Goal: Transaction & Acquisition: Download file/media

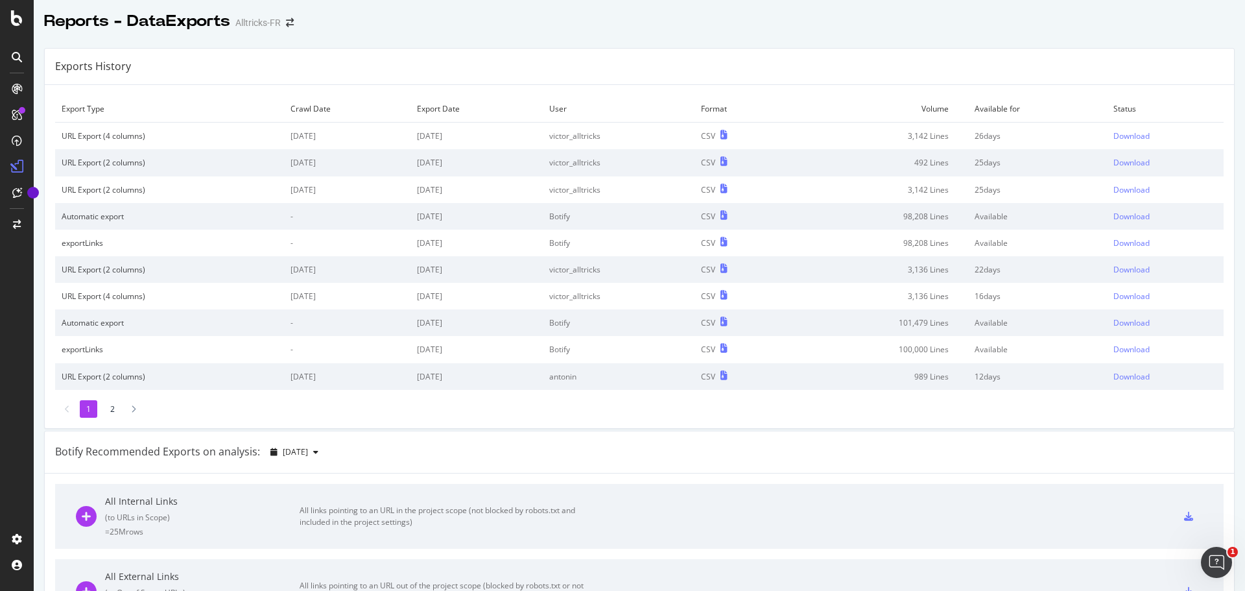
click at [112, 409] on li "2" at bounding box center [113, 409] width 18 height 18
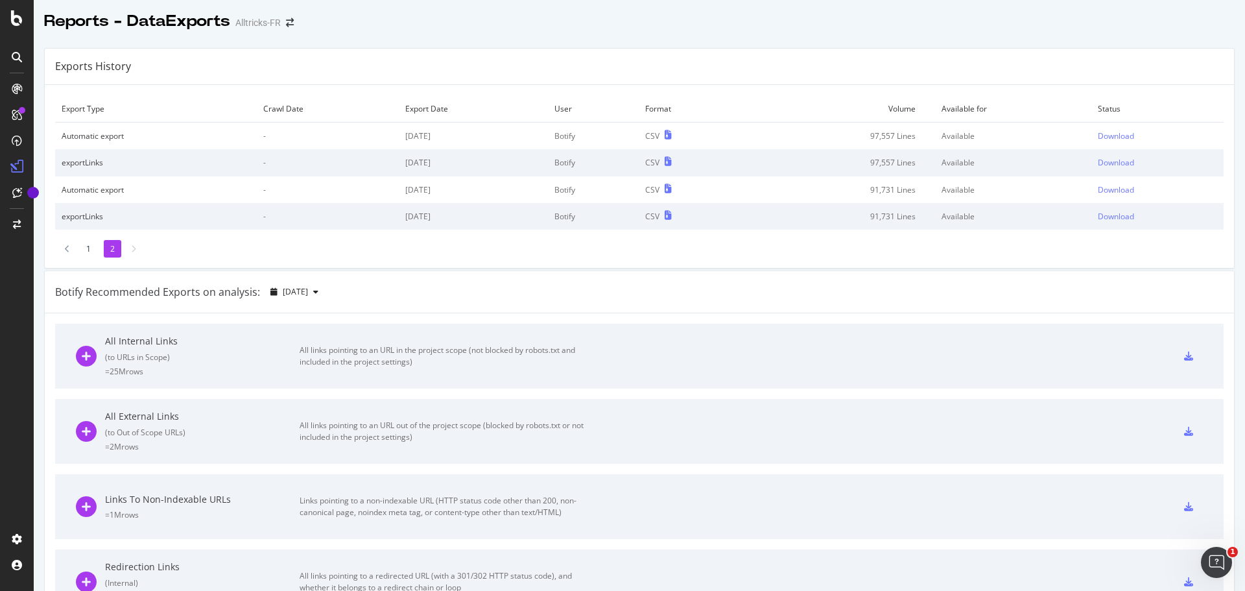
click at [88, 247] on li "1" at bounding box center [89, 249] width 18 height 18
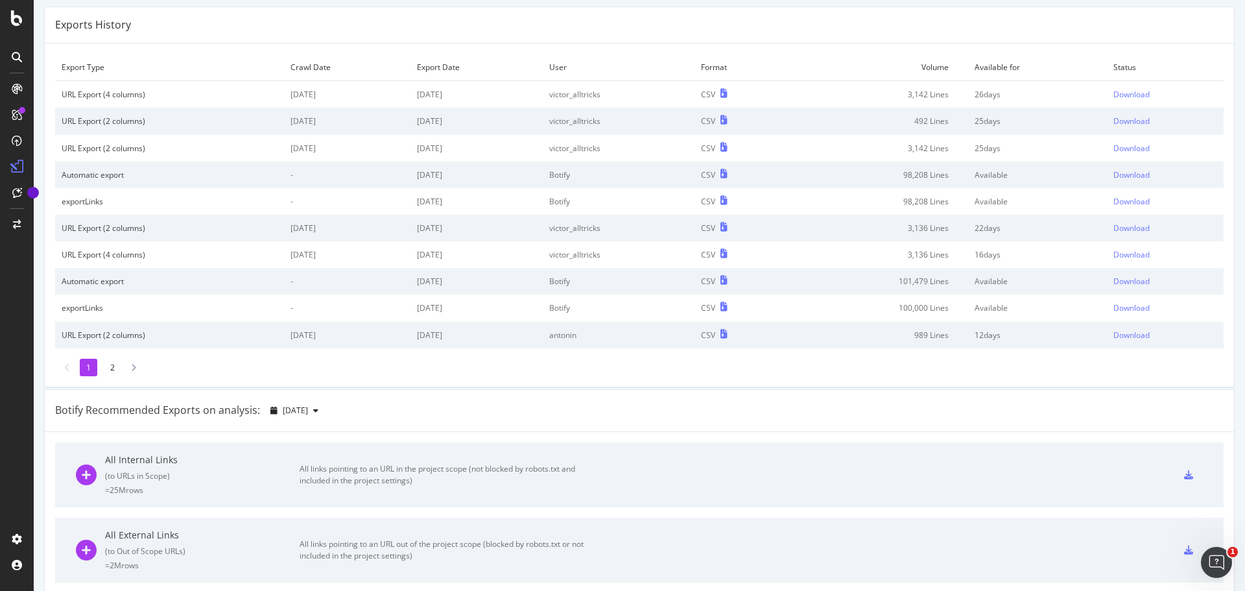
scroll to position [65, 0]
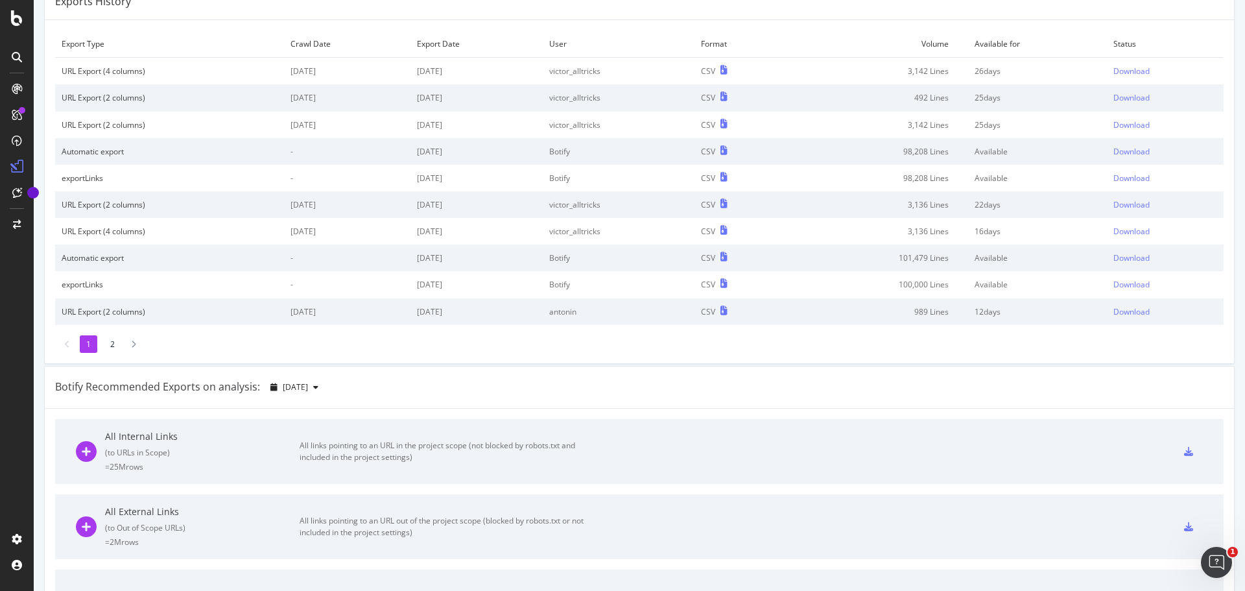
click at [112, 352] on li "2" at bounding box center [113, 344] width 18 height 18
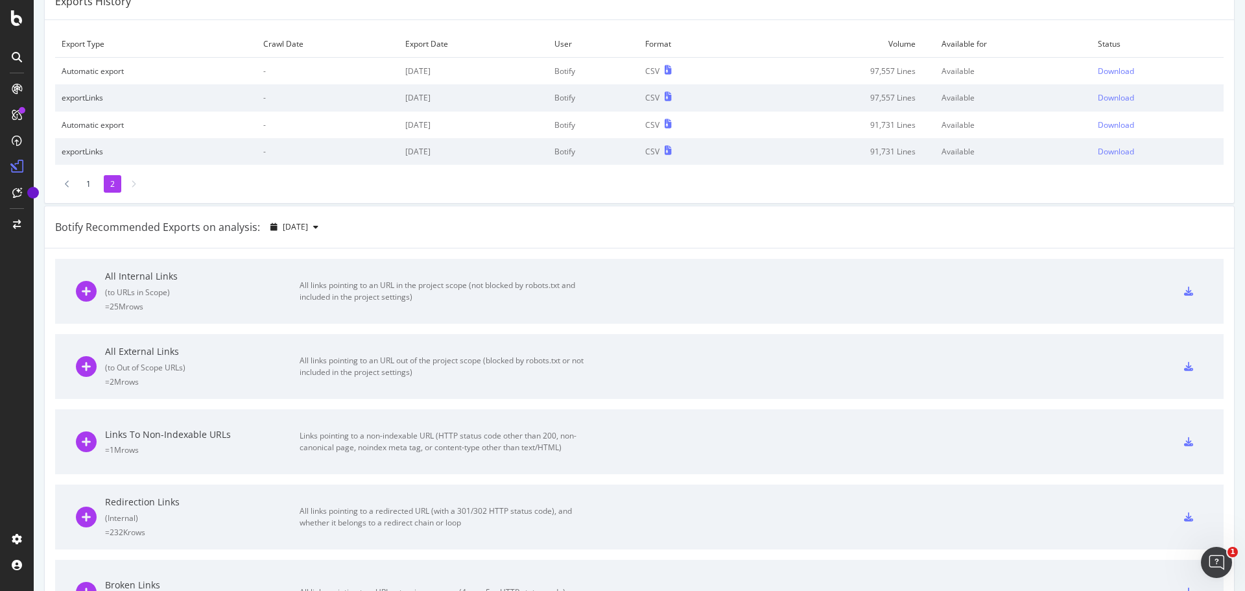
scroll to position [0, 0]
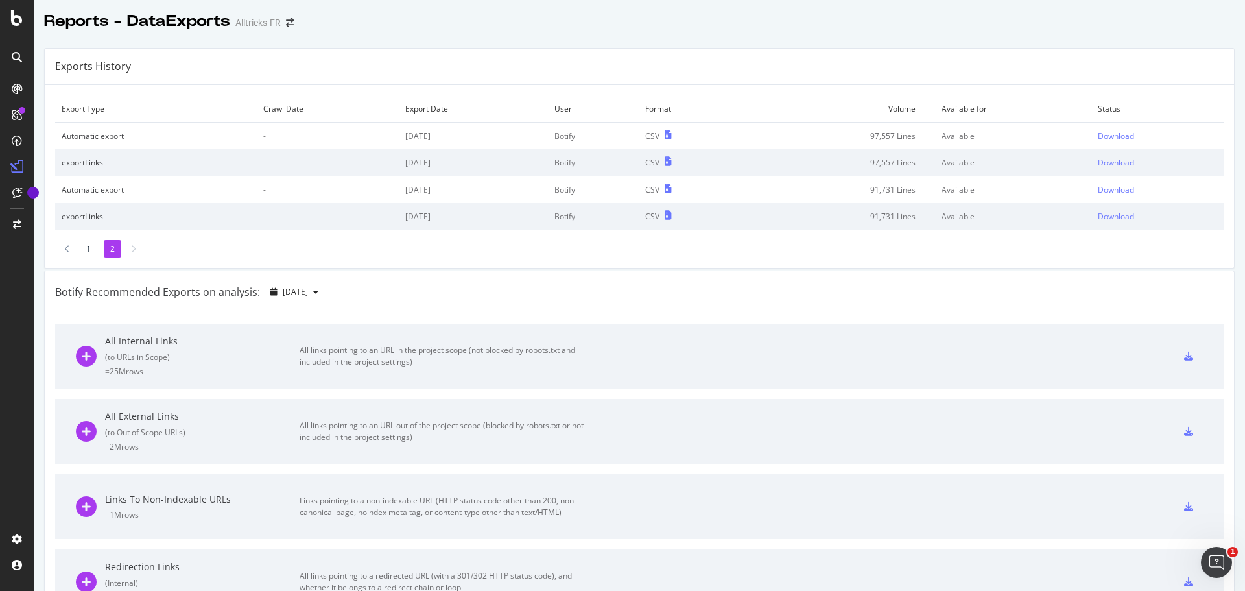
click at [84, 249] on li "1" at bounding box center [89, 249] width 18 height 18
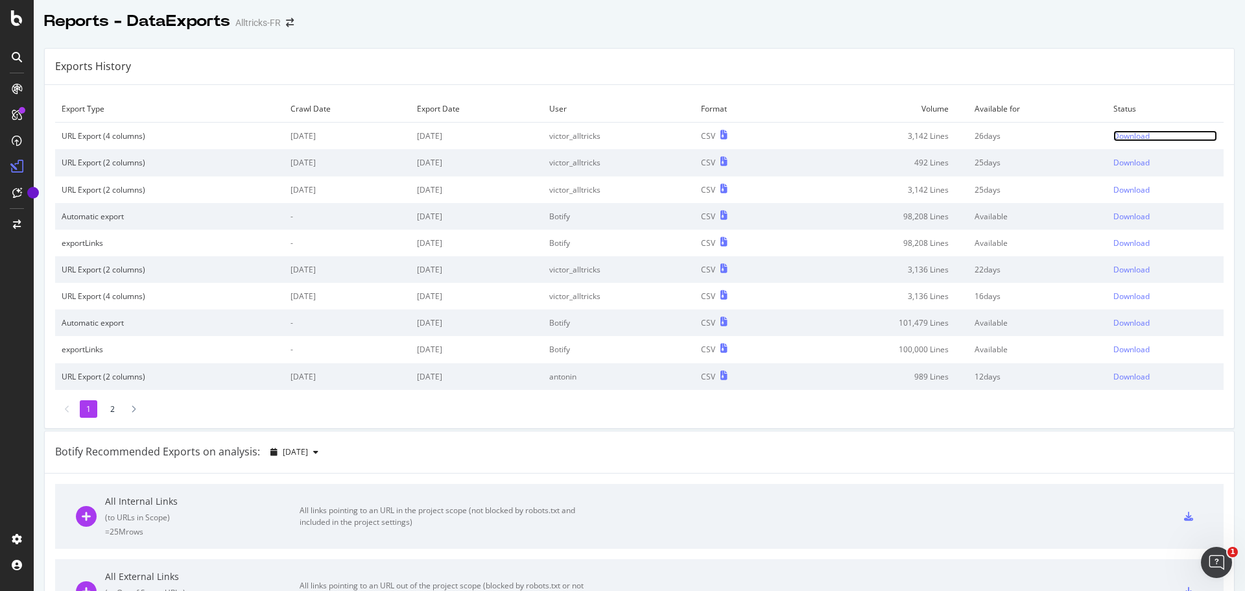
click at [1117, 139] on div "Download" at bounding box center [1132, 135] width 36 height 11
click at [1119, 221] on div "Download" at bounding box center [1132, 216] width 36 height 11
click at [1122, 243] on div "Download" at bounding box center [1132, 242] width 36 height 11
